Goal: Find specific page/section: Find specific page/section

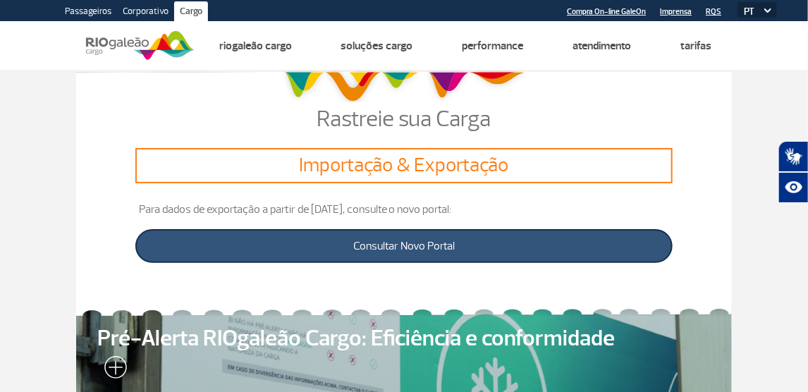
click at [469, 242] on link "Consultar Novo Portal" at bounding box center [404, 246] width 538 height 34
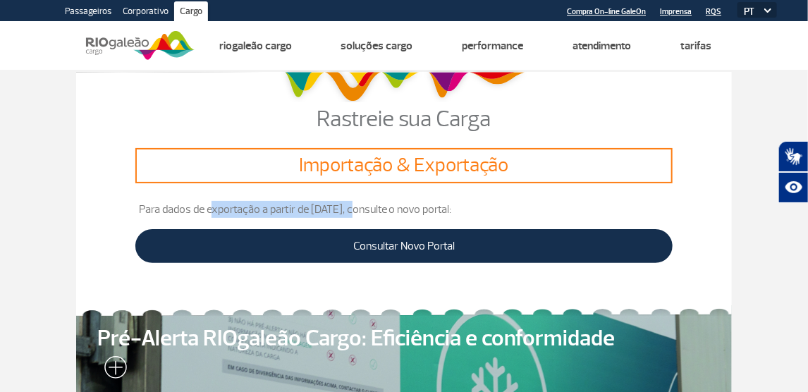
drag, startPoint x: 214, startPoint y: 204, endPoint x: 361, endPoint y: 206, distance: 147.4
click at [361, 206] on p "Para dados de exportação a partir de 27/01/2019, consulte o novo portal:" at bounding box center [404, 209] width 538 height 17
click at [407, 206] on p "Para dados de exportação a partir de 27/01/2019, consulte o novo portal:" at bounding box center [404, 209] width 538 height 17
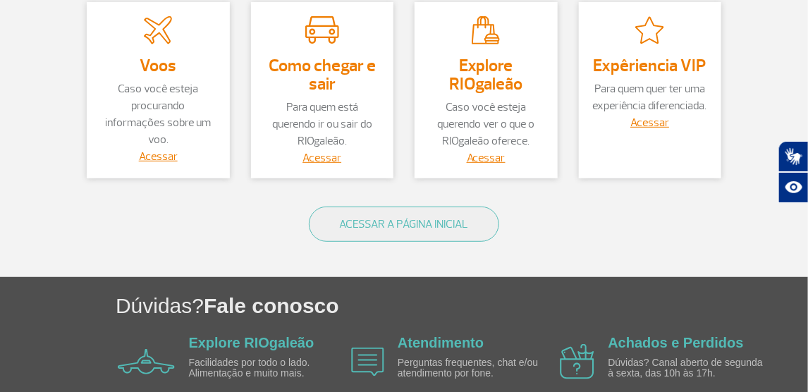
scroll to position [272, 0]
